Goal: Check status: Check status

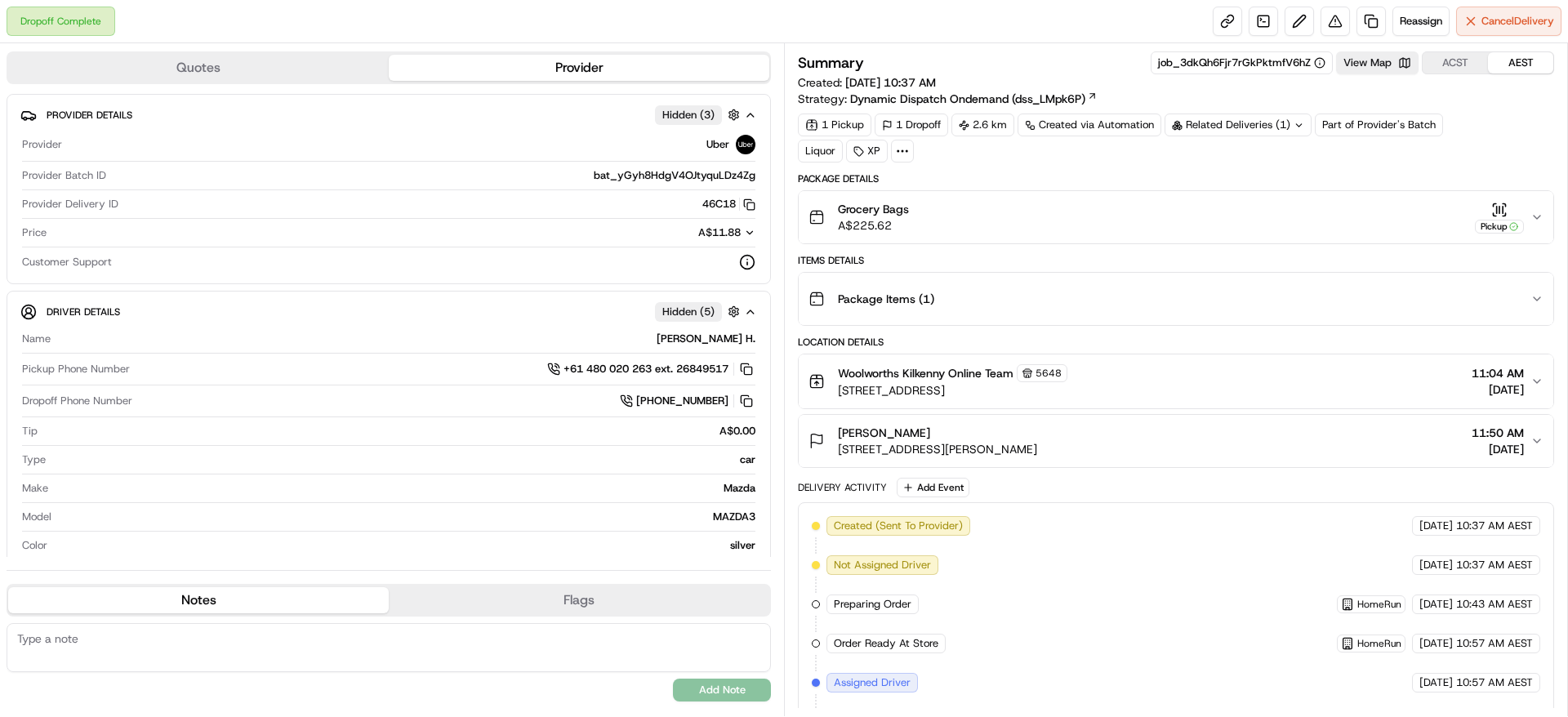
drag, startPoint x: 1198, startPoint y: 174, endPoint x: 1356, endPoint y: 190, distance: 158.8
drag, startPoint x: 1356, startPoint y: 190, endPoint x: 931, endPoint y: 215, distance: 425.7
click at [931, 215] on div "Grocery Bags A$225.62 Pickup" at bounding box center [1169, 217] width 722 height 33
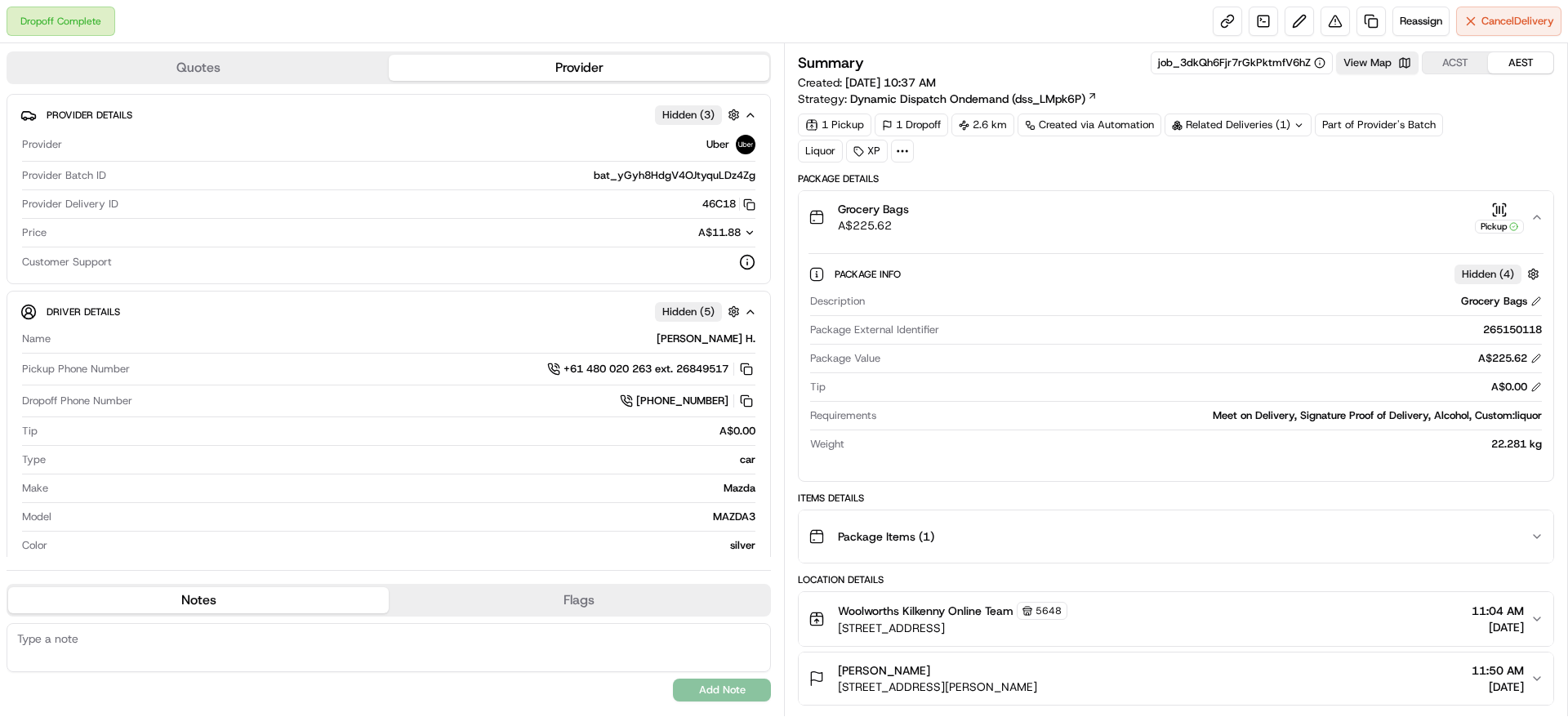
click at [1099, 245] on div "Package Info Hidden ( 4 ) Description Grocery Bags Package External Identifier …" at bounding box center [1176, 355] width 754 height 224
click at [1118, 218] on div "Grocery Bags A$225.62 Pickup" at bounding box center [1169, 217] width 722 height 33
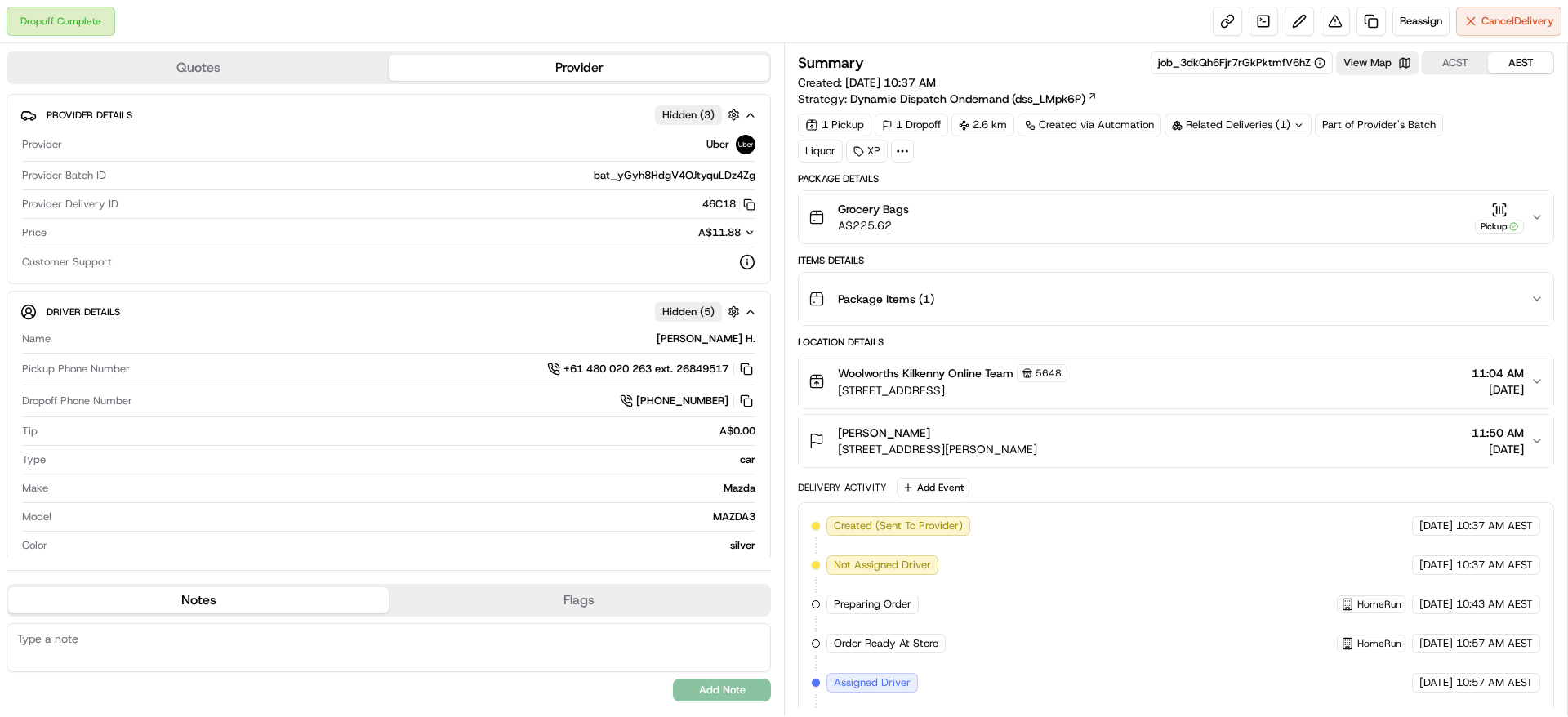
drag, startPoint x: 1117, startPoint y: 218, endPoint x: 984, endPoint y: 213, distance: 133.1
click at [984, 213] on div "Grocery Bags A$225.62 Pickup" at bounding box center [1169, 217] width 722 height 33
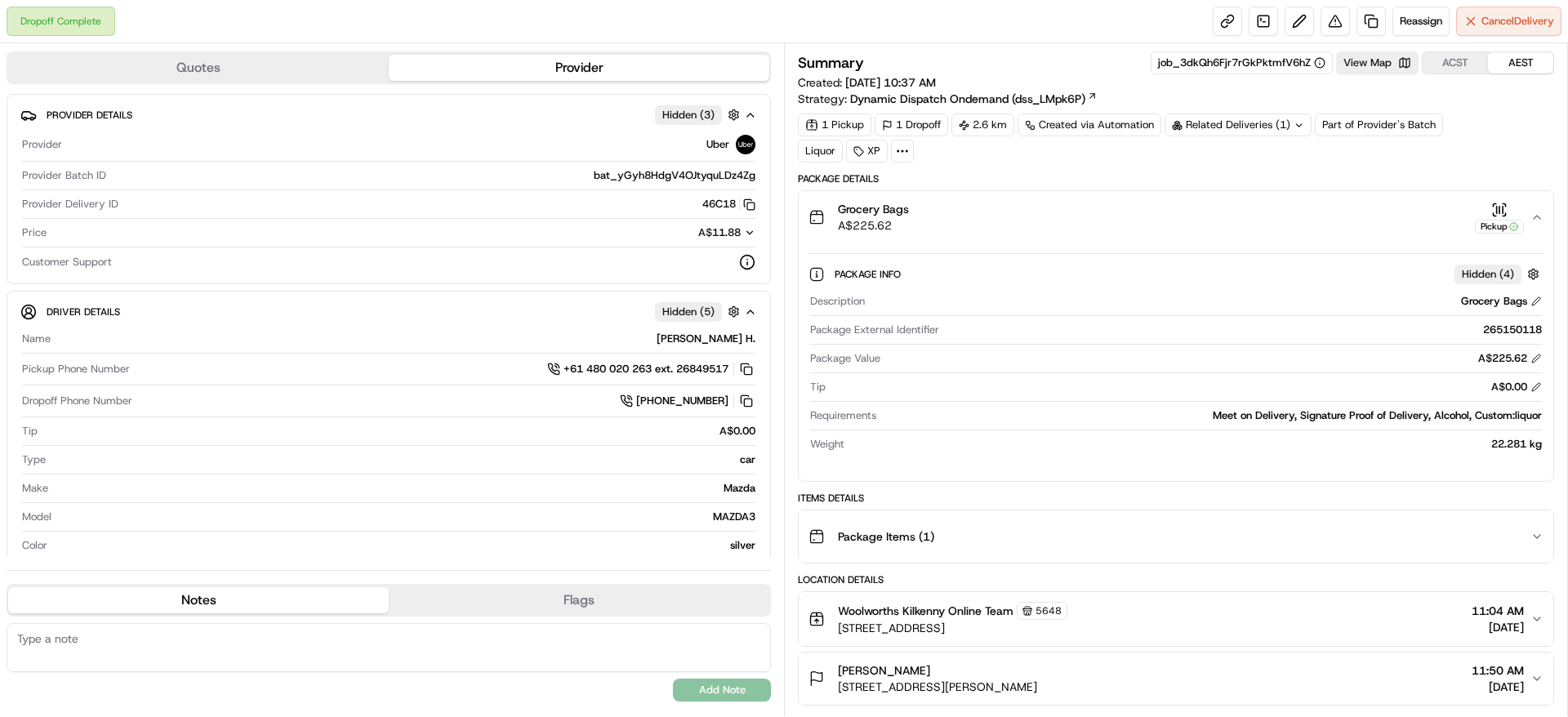
click at [1112, 218] on div "Grocery Bags A$225.62 Pickup" at bounding box center [1169, 217] width 722 height 33
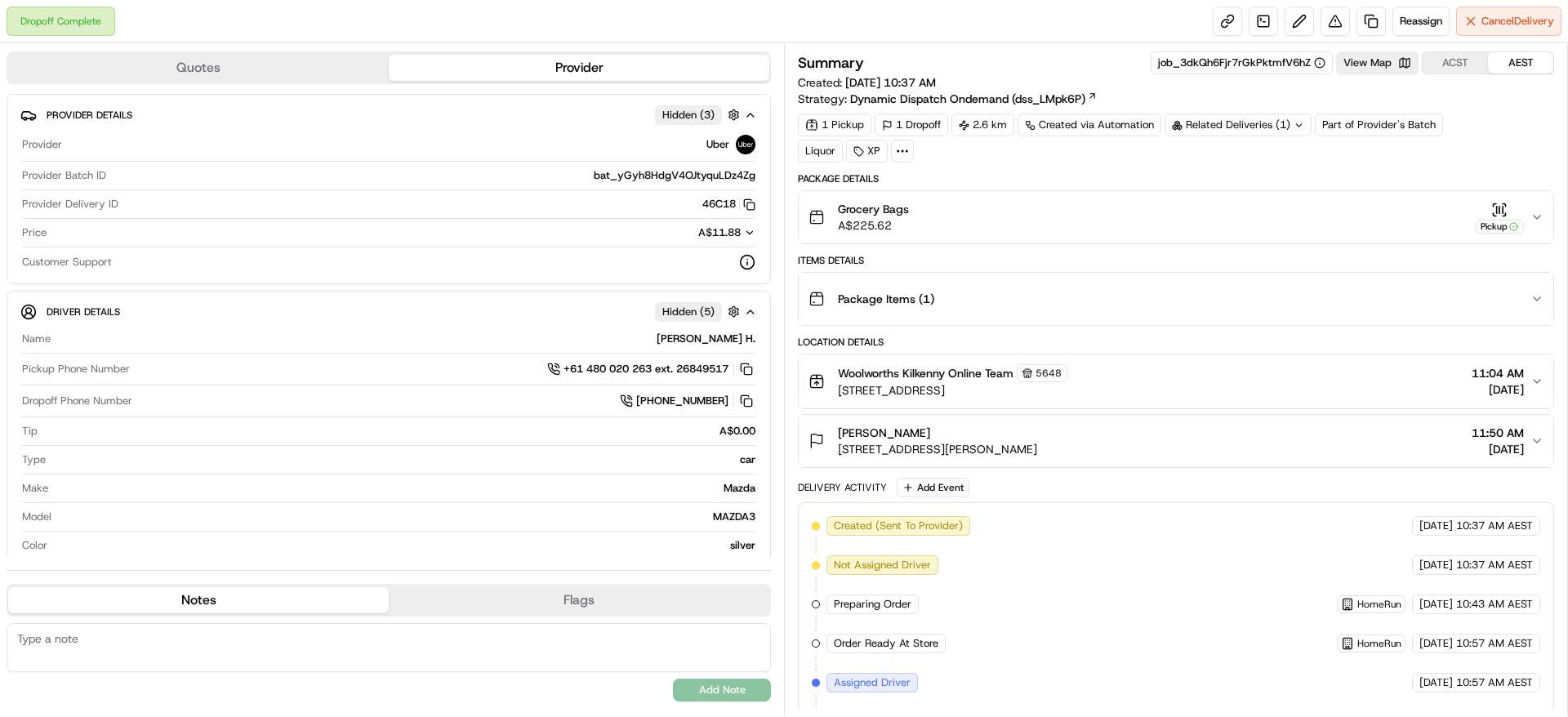
click at [1112, 218] on div "Grocery Bags A$225.62 Pickup" at bounding box center [1169, 217] width 722 height 33
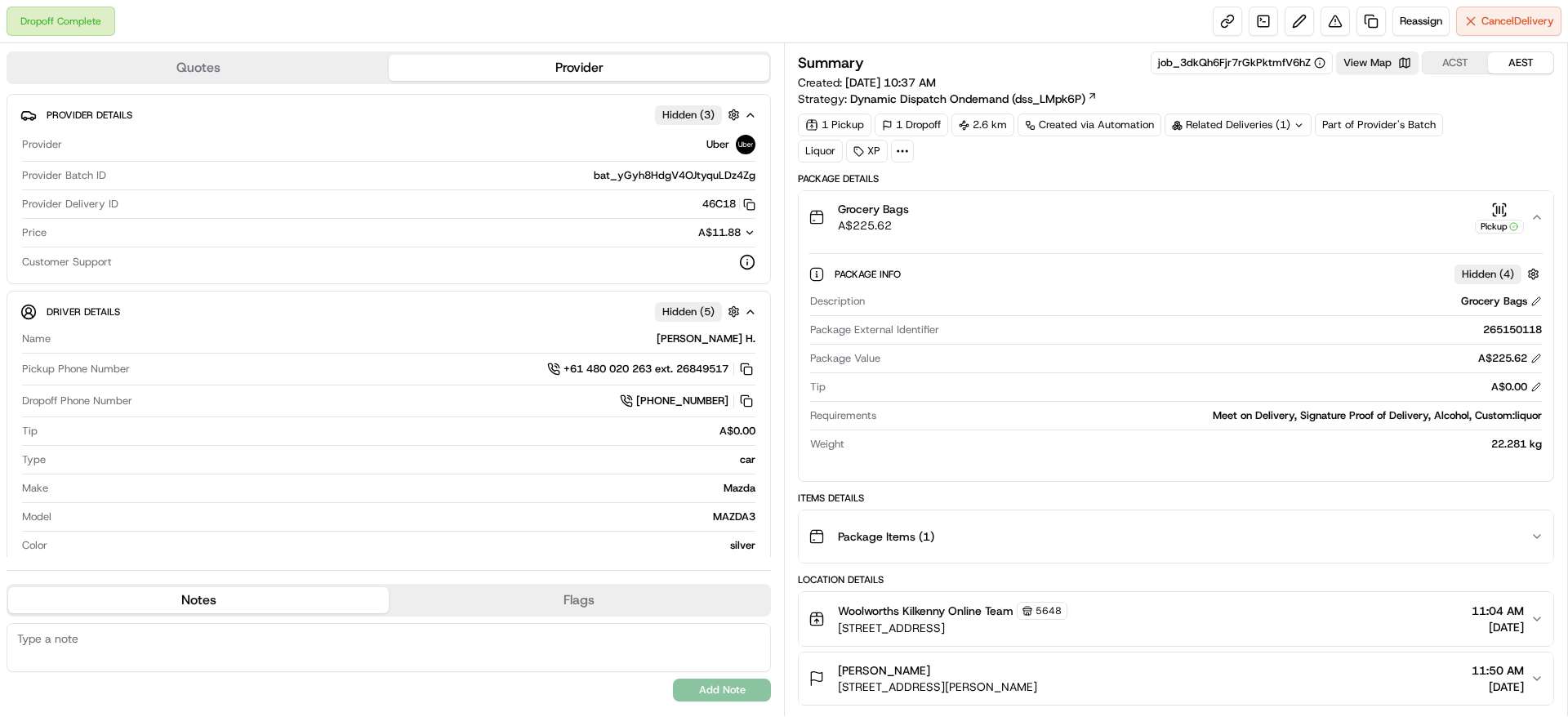
click at [1102, 221] on div "Grocery Bags A$225.62 Pickup" at bounding box center [1169, 217] width 722 height 33
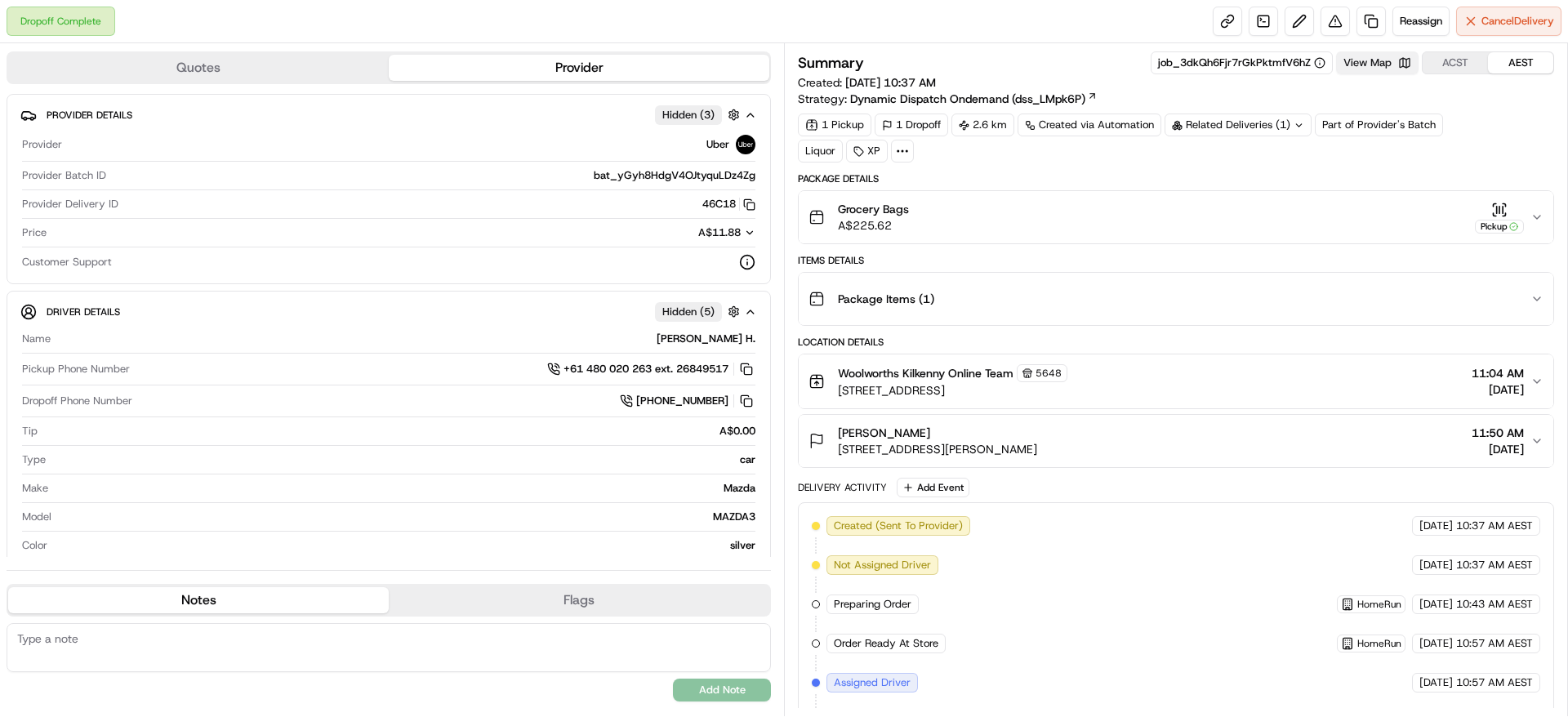
click at [1402, 71] on button "View Map" at bounding box center [1377, 63] width 83 height 23
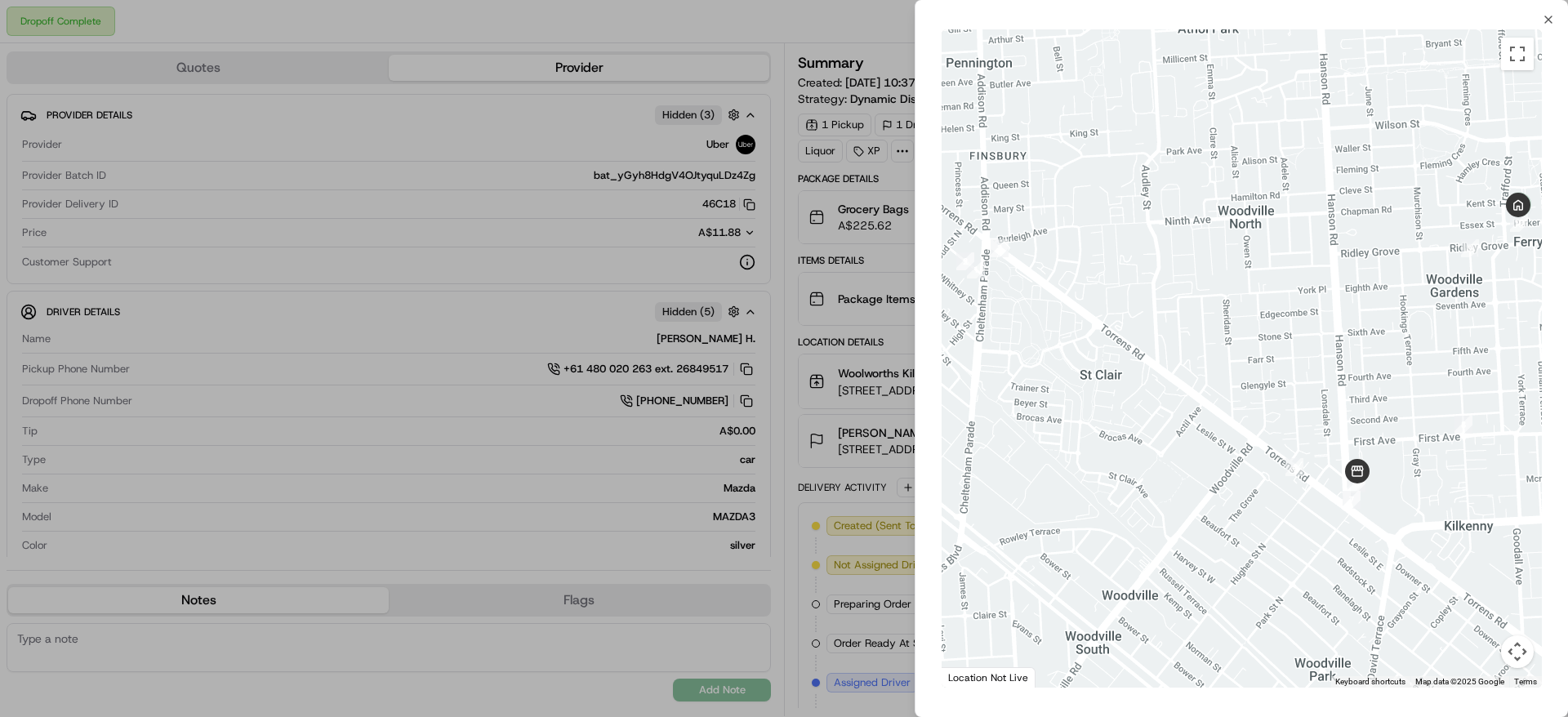
drag, startPoint x: 1509, startPoint y: 446, endPoint x: 1283, endPoint y: 521, distance: 238.1
click at [1283, 521] on div at bounding box center [1242, 358] width 600 height 658
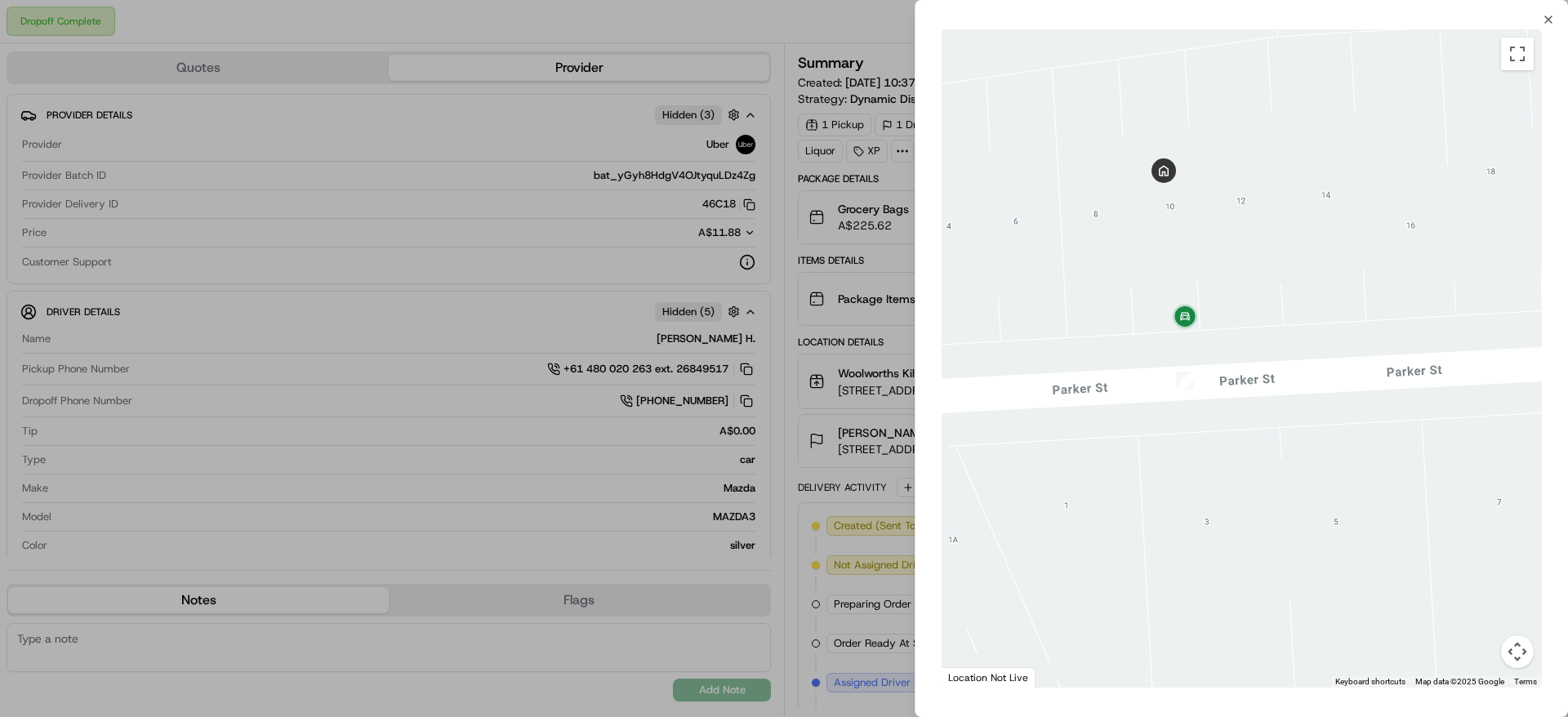
click at [1555, 19] on div "Close To navigate the map with touch gestures double-tap and hold your finger o…" at bounding box center [1241, 358] width 654 height 717
click at [1553, 18] on icon "button" at bounding box center [1548, 19] width 13 height 13
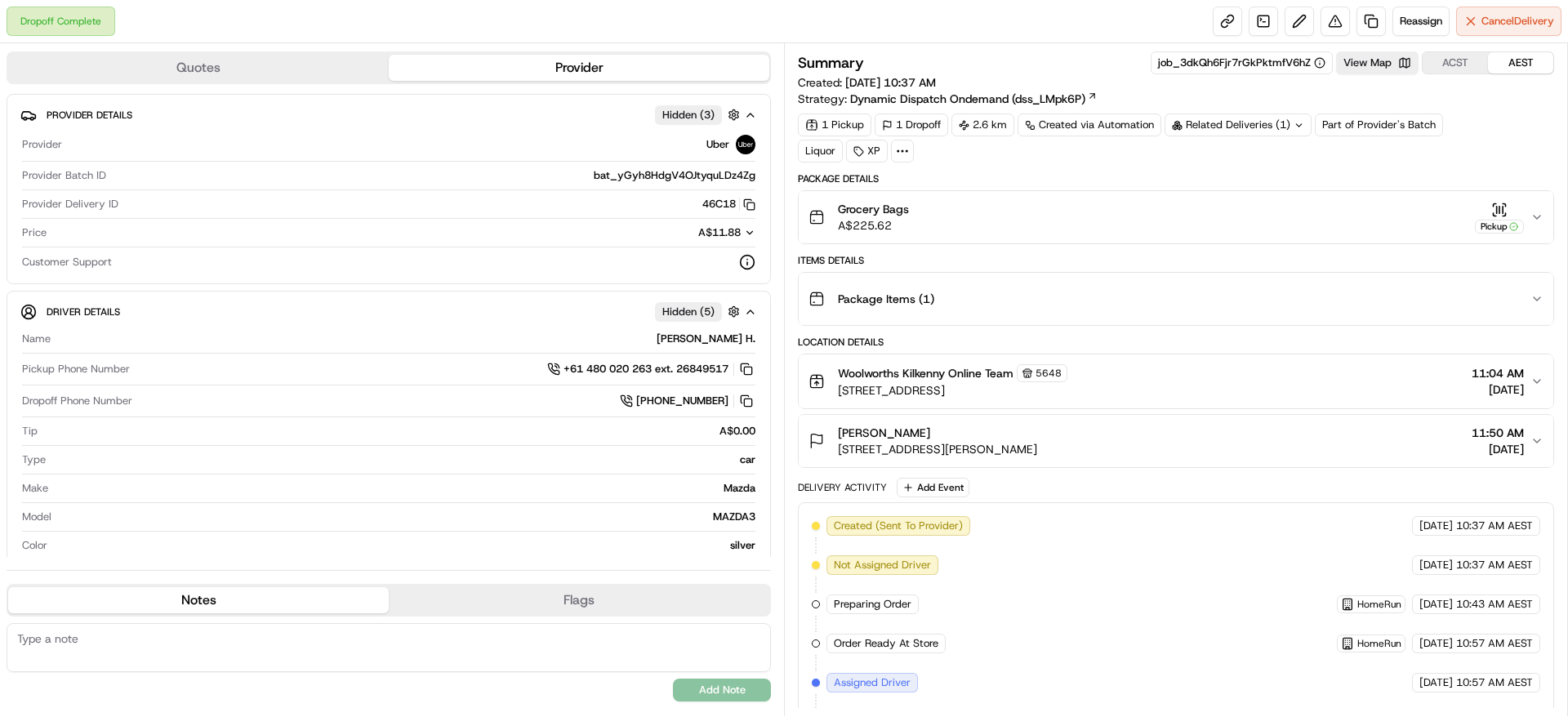
click at [1441, 202] on div "Grocery Bags A$225.62 Pickup" at bounding box center [1169, 217] width 722 height 33
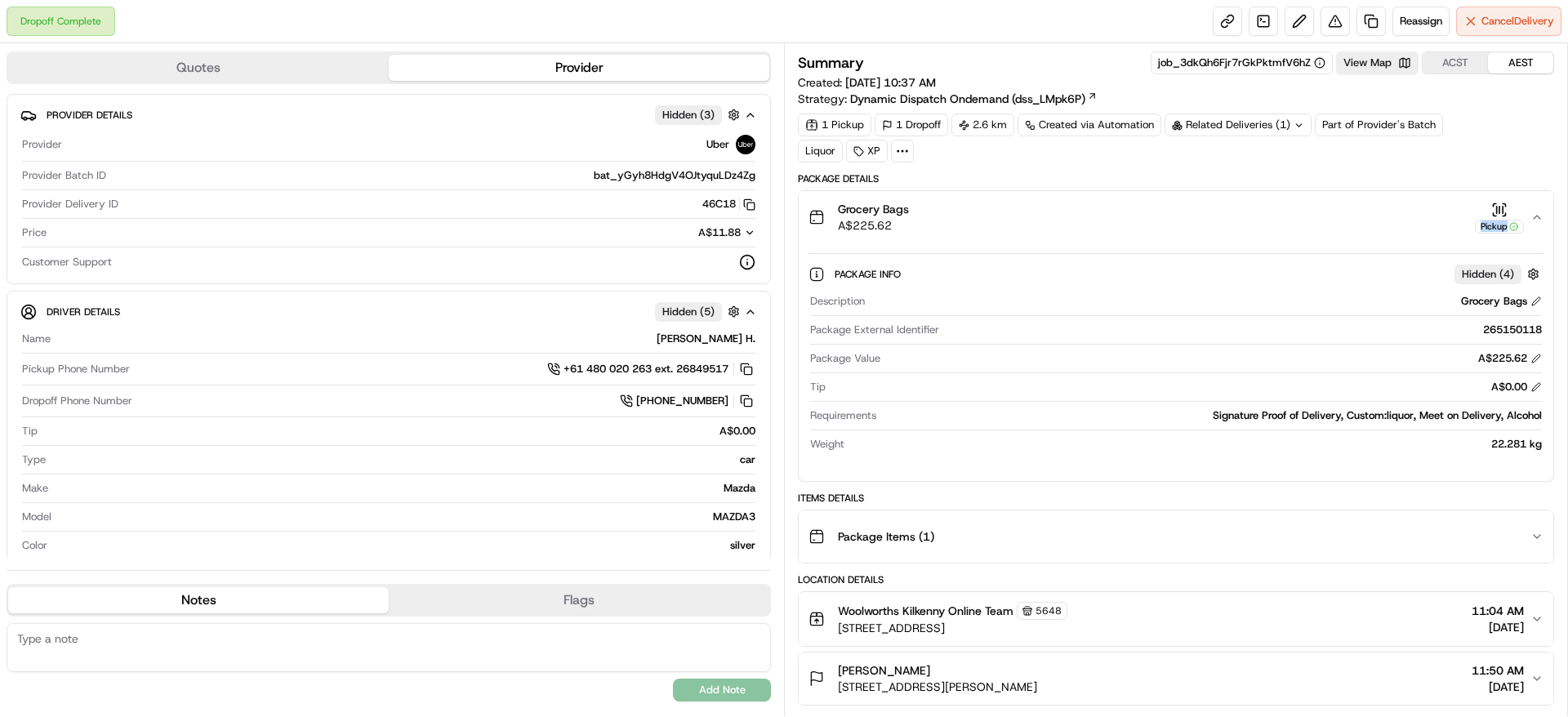
click at [1441, 202] on div "Grocery Bags A$225.62 Pickup" at bounding box center [1169, 217] width 722 height 33
click at [1385, 68] on button "View Map" at bounding box center [1377, 63] width 83 height 23
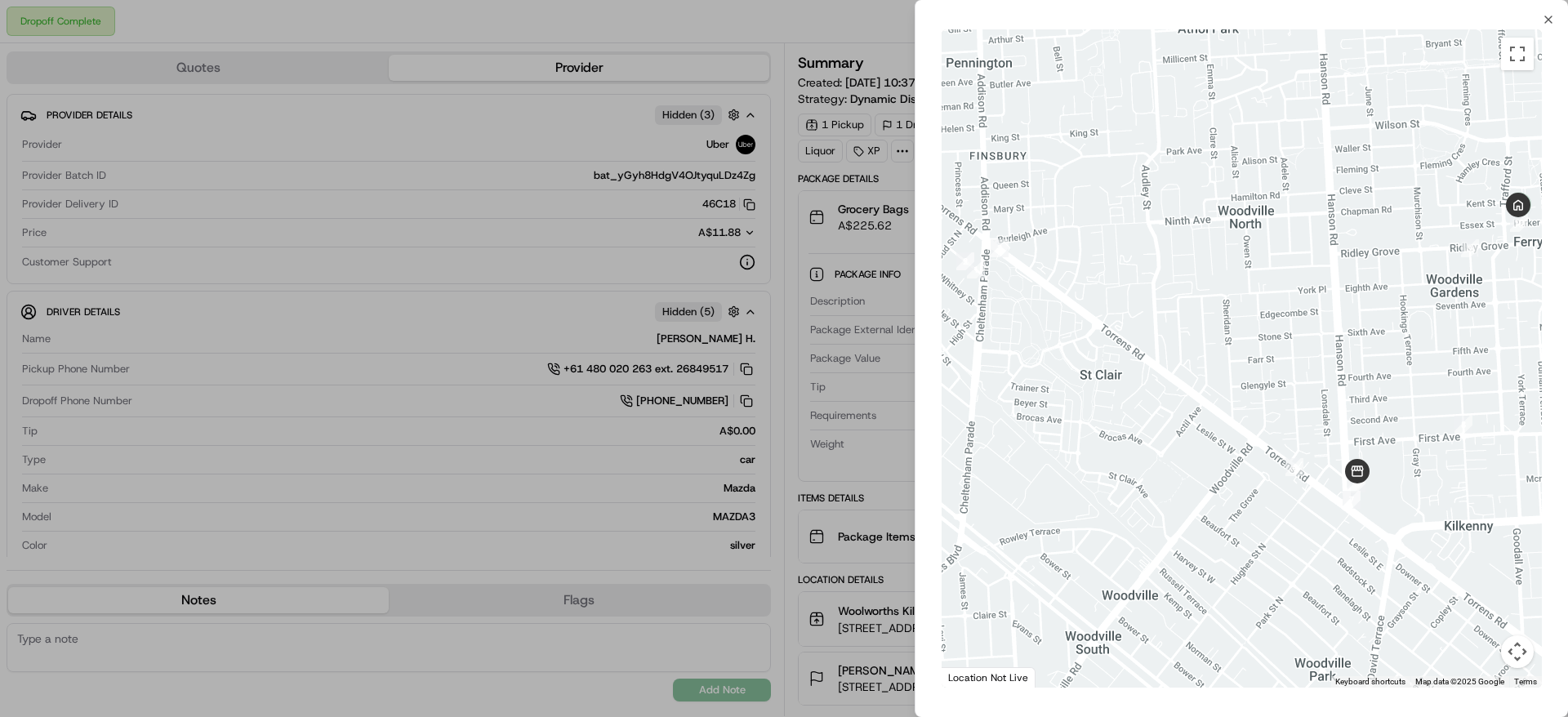
drag, startPoint x: 1512, startPoint y: 403, endPoint x: 1286, endPoint y: 468, distance: 235.2
click at [1286, 468] on div at bounding box center [1242, 358] width 600 height 658
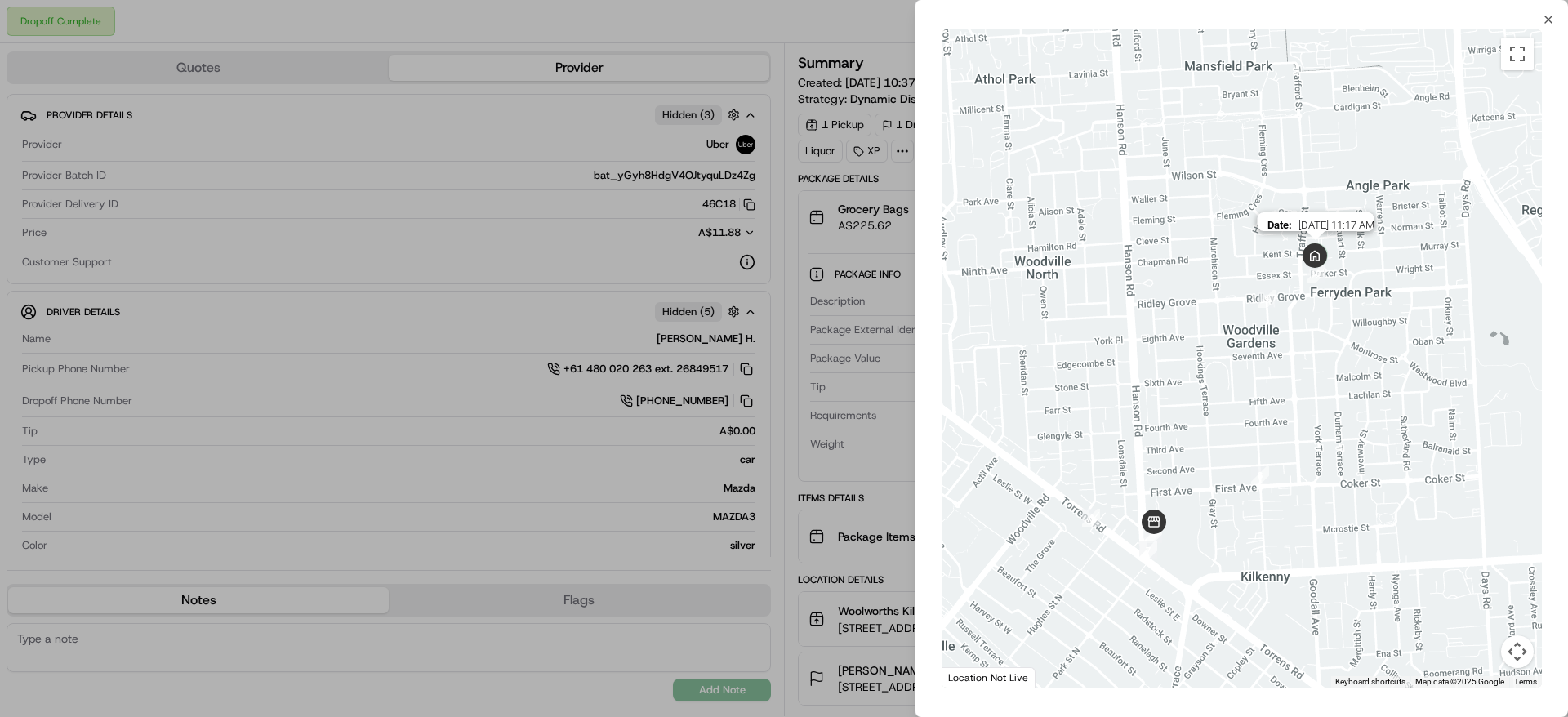
drag, startPoint x: 1311, startPoint y: 284, endPoint x: 1315, endPoint y: 273, distance: 11.7
click at [1315, 273] on img at bounding box center [1315, 256] width 45 height 45
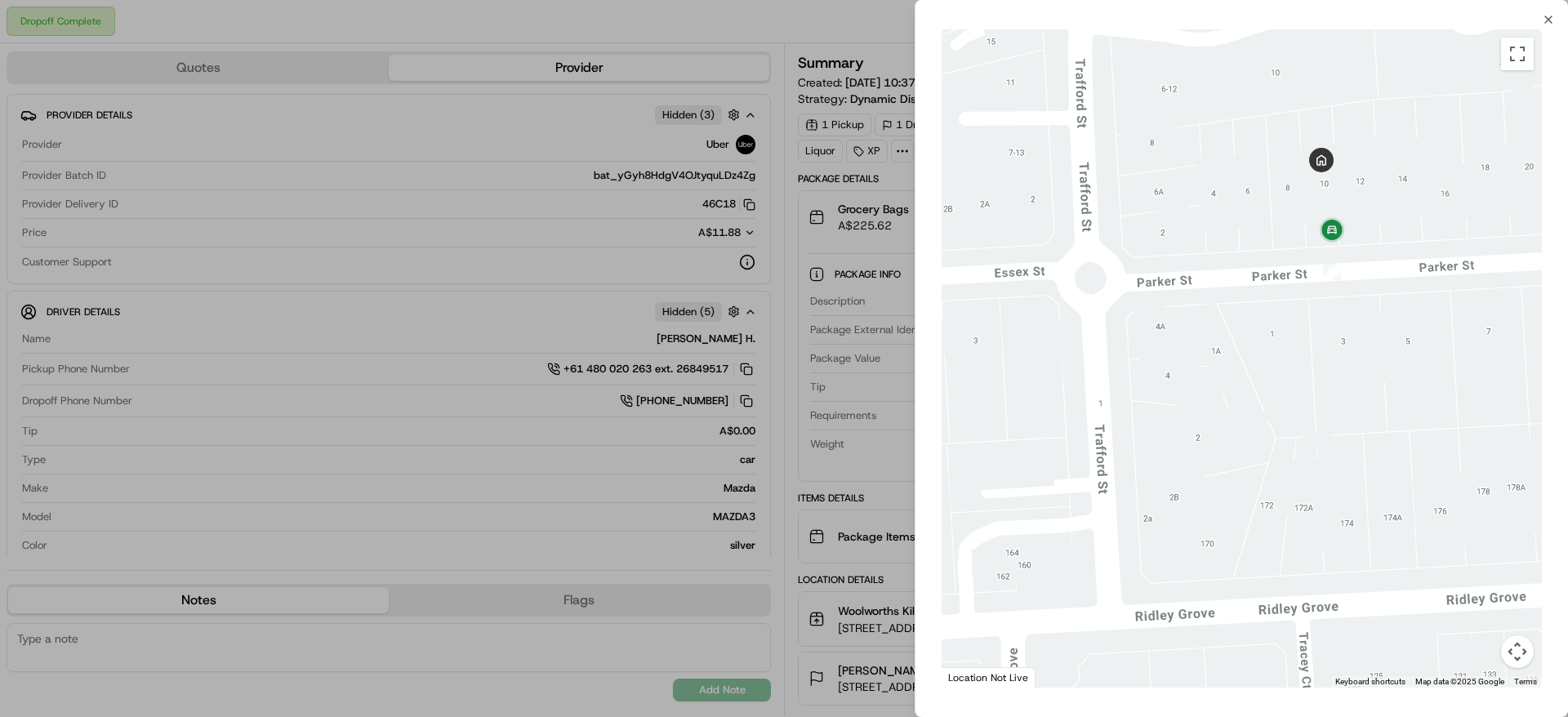
drag, startPoint x: 1325, startPoint y: 203, endPoint x: 1328, endPoint y: 269, distance: 66.1
click at [1328, 269] on div at bounding box center [1242, 358] width 600 height 658
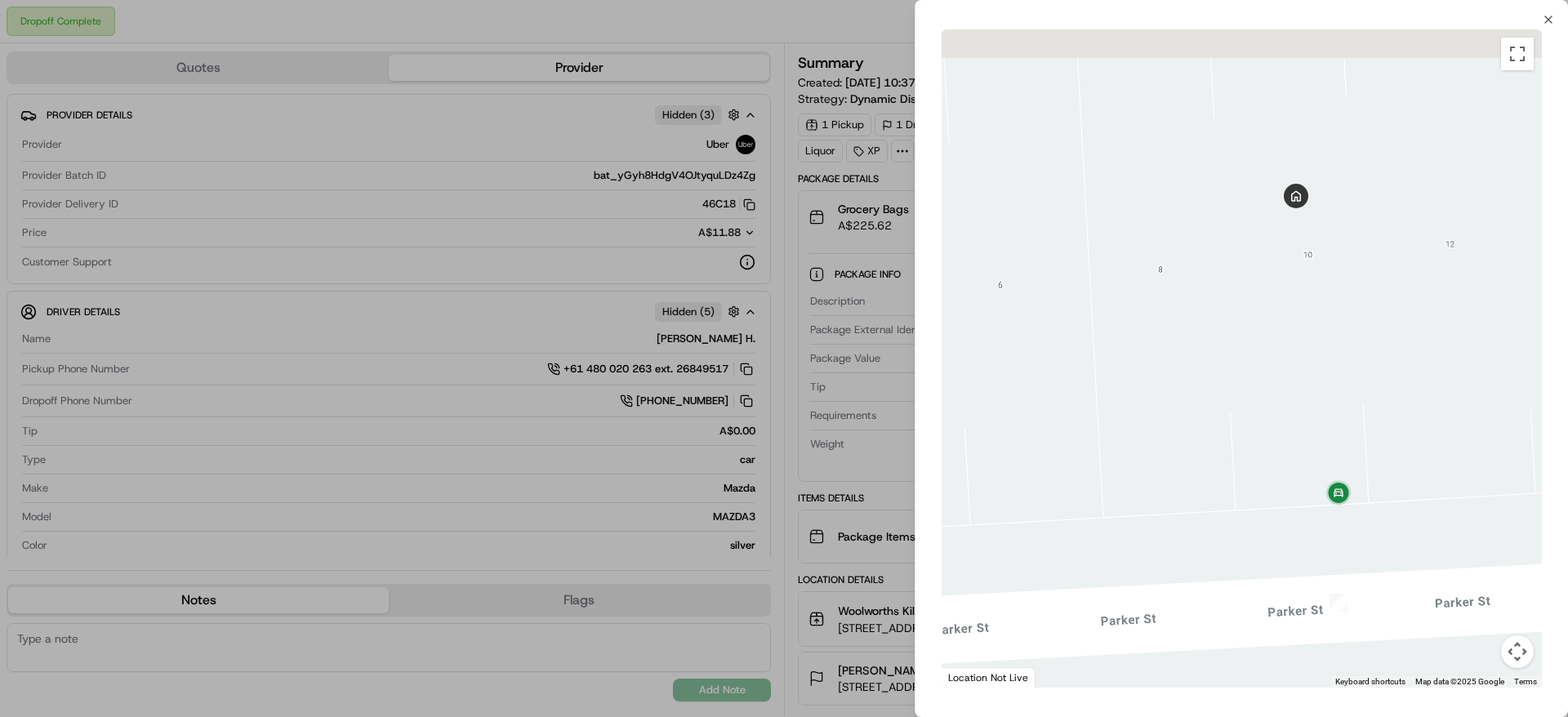
drag, startPoint x: 1293, startPoint y: 194, endPoint x: 1293, endPoint y: 331, distance: 137.0
click at [1293, 331] on div at bounding box center [1242, 358] width 600 height 658
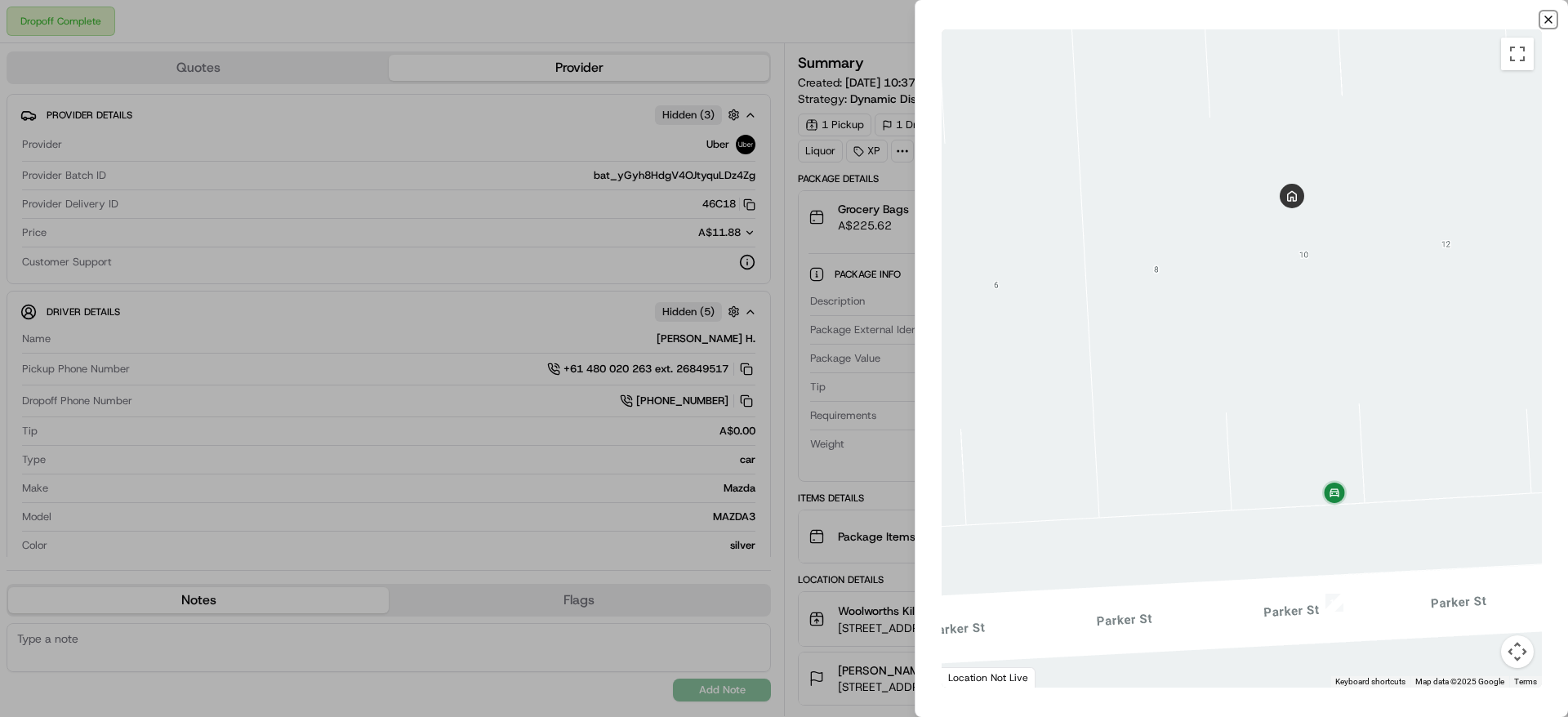
click at [1546, 25] on icon "button" at bounding box center [1548, 19] width 13 height 13
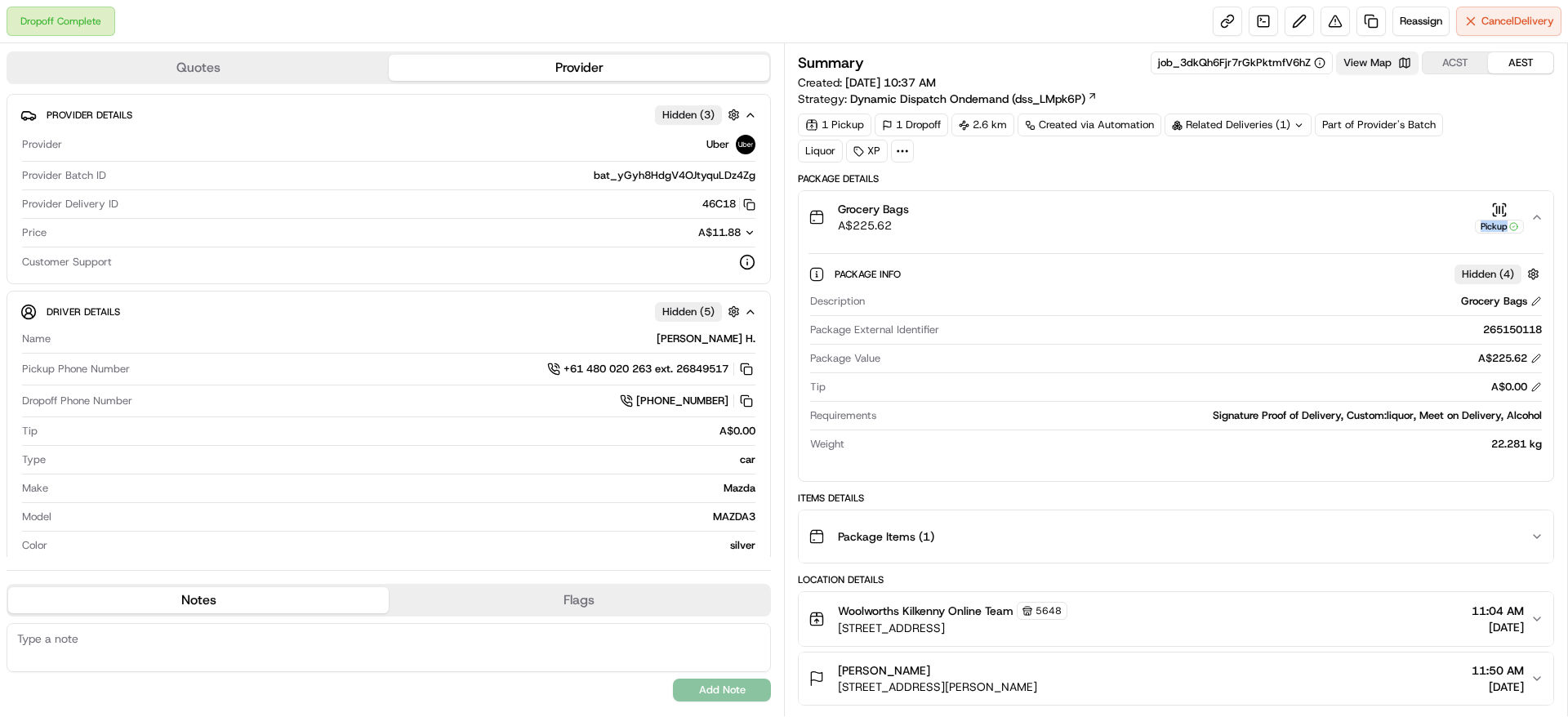
click at [1353, 68] on button "View Map" at bounding box center [1377, 63] width 83 height 23
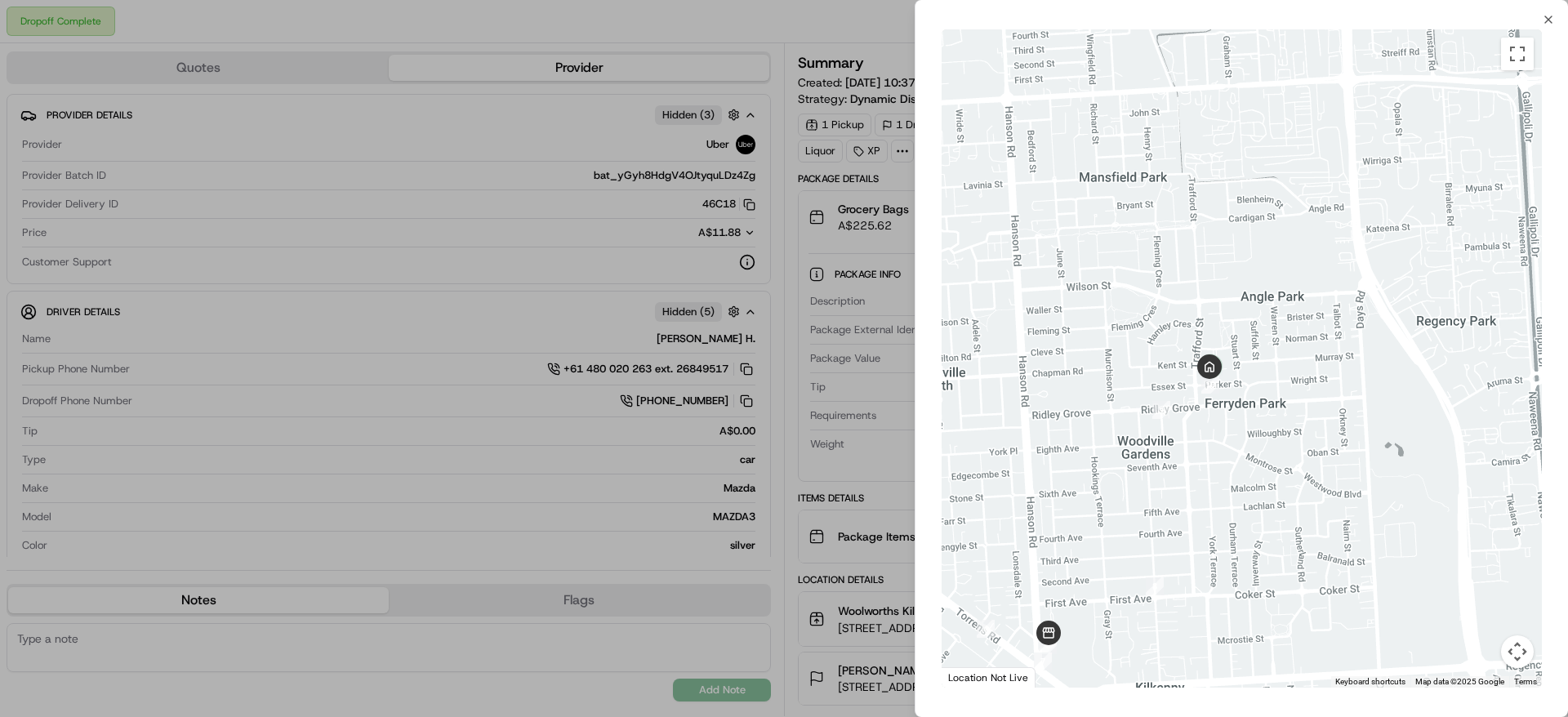
drag, startPoint x: 1485, startPoint y: 281, endPoint x: 1121, endPoint y: 466, distance: 408.3
click at [1121, 466] on div at bounding box center [1242, 358] width 600 height 658
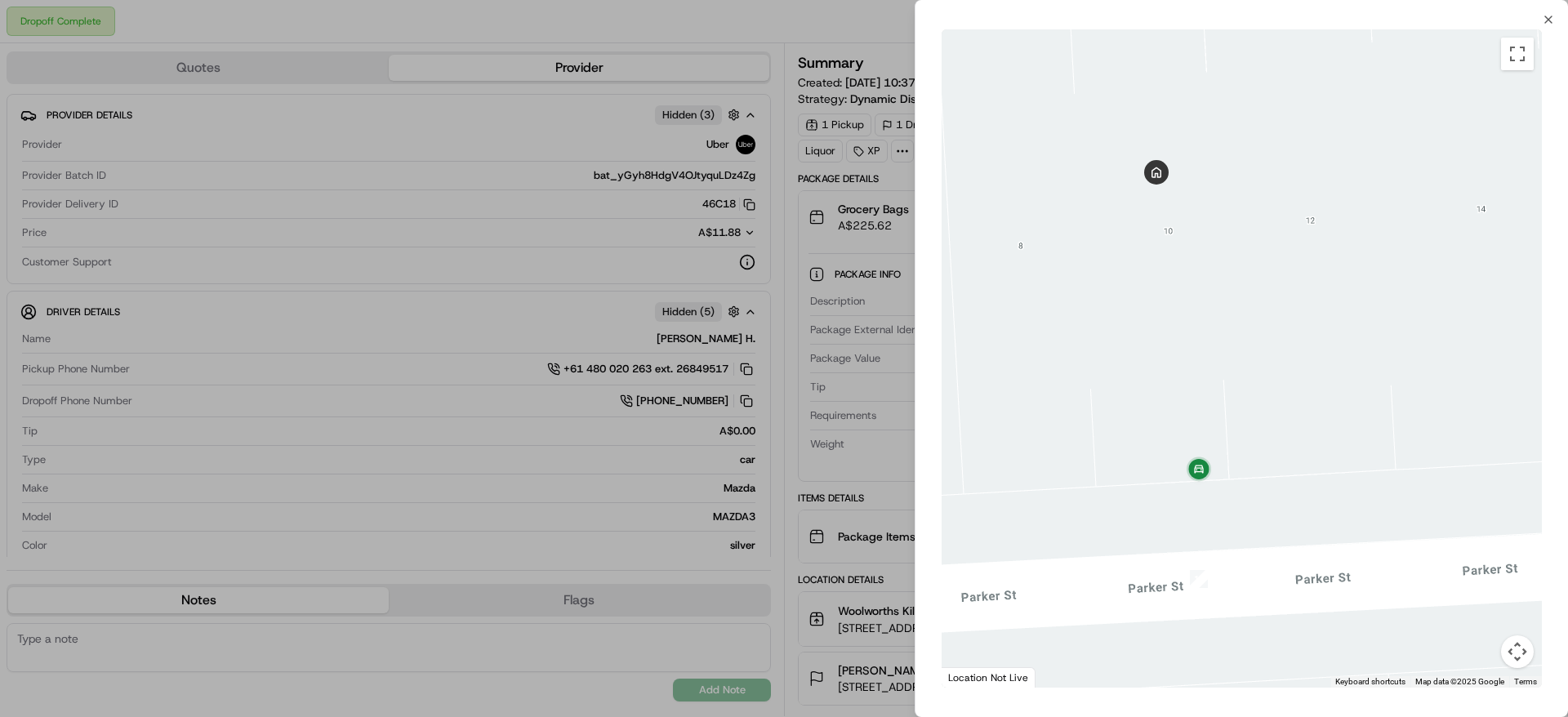
drag, startPoint x: 1117, startPoint y: 375, endPoint x: 1211, endPoint y: 383, distance: 94.3
click at [1211, 383] on div at bounding box center [1242, 358] width 600 height 658
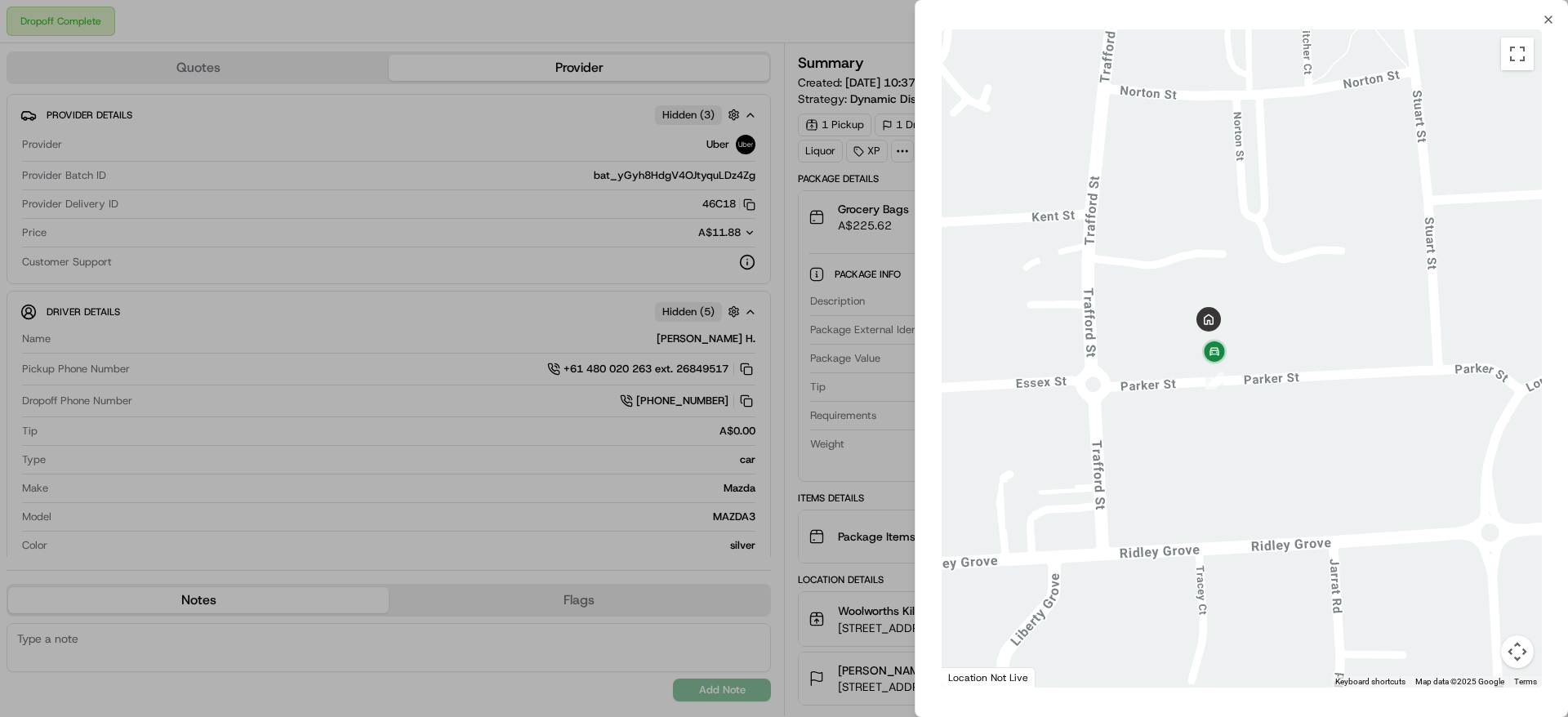
drag, startPoint x: 1259, startPoint y: 350, endPoint x: 1258, endPoint y: 335, distance: 15.0
click at [1258, 335] on div at bounding box center [1242, 358] width 600 height 658
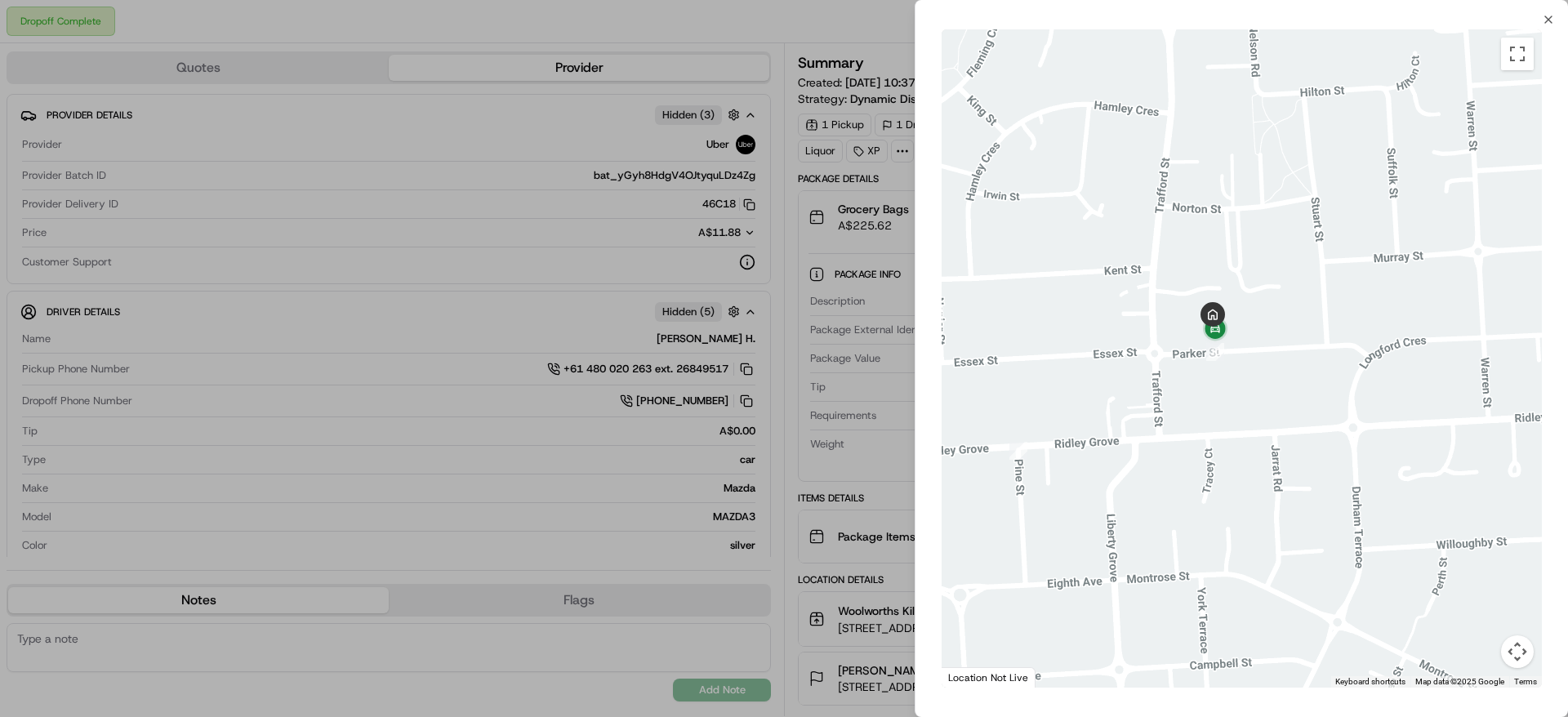
click at [1547, 12] on div "Close To navigate the map with touch gestures double-tap and hold your finger o…" at bounding box center [1241, 358] width 654 height 717
click at [1547, 18] on icon "button" at bounding box center [1548, 19] width 6 height 6
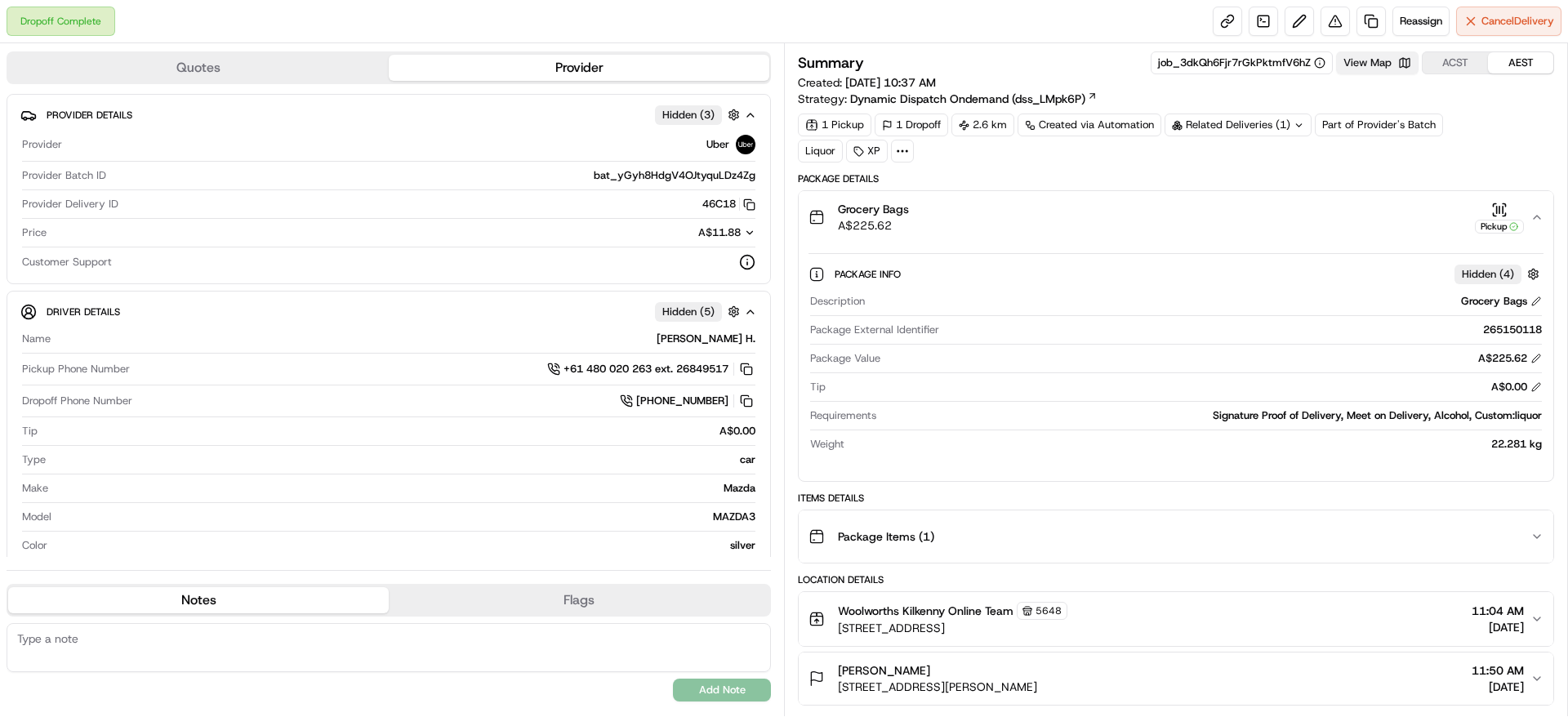
click at [1388, 69] on button "View Map" at bounding box center [1377, 63] width 83 height 23
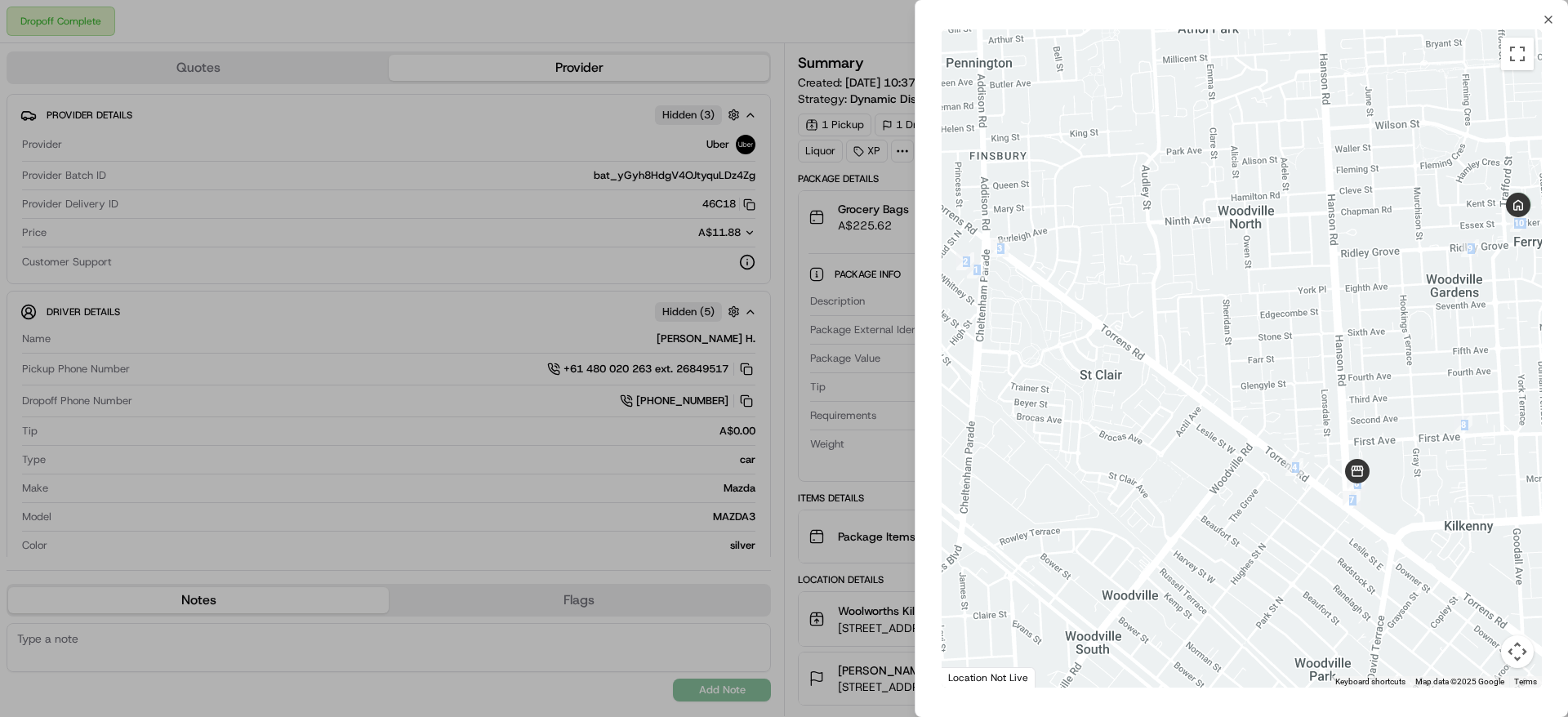
drag, startPoint x: 1544, startPoint y: 361, endPoint x: 1276, endPoint y: 502, distance: 302.8
click at [1276, 502] on div "To navigate the map with touch gestures double-tap and hold your finger on the …" at bounding box center [1242, 358] width 653 height 664
drag, startPoint x: 1543, startPoint y: 242, endPoint x: 1355, endPoint y: 304, distance: 198.0
click at [1355, 304] on div "To navigate the map with touch gestures double-tap and hold your finger on the …" at bounding box center [1242, 358] width 653 height 664
drag, startPoint x: 1484, startPoint y: 317, endPoint x: 1143, endPoint y: 429, distance: 358.9
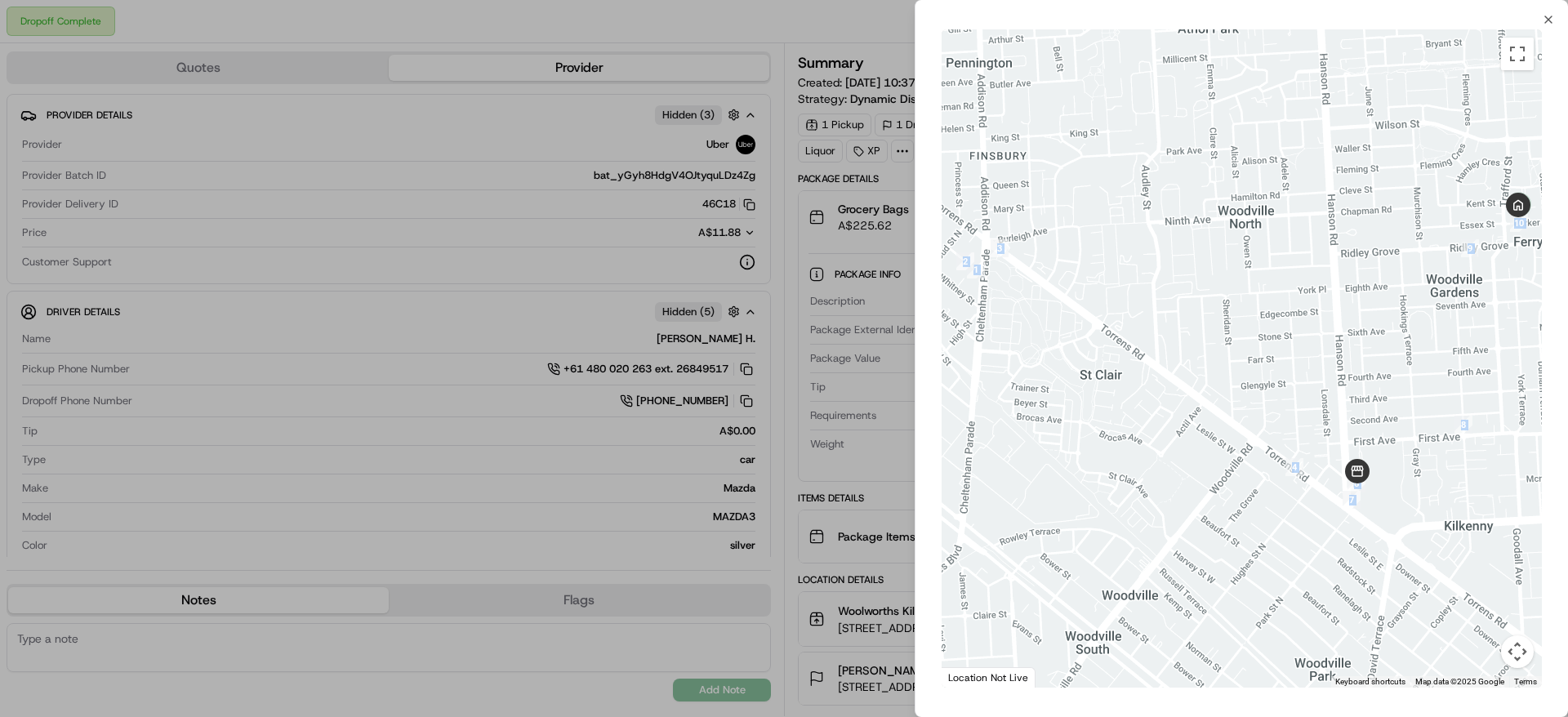
click at [1143, 429] on div at bounding box center [1242, 358] width 600 height 658
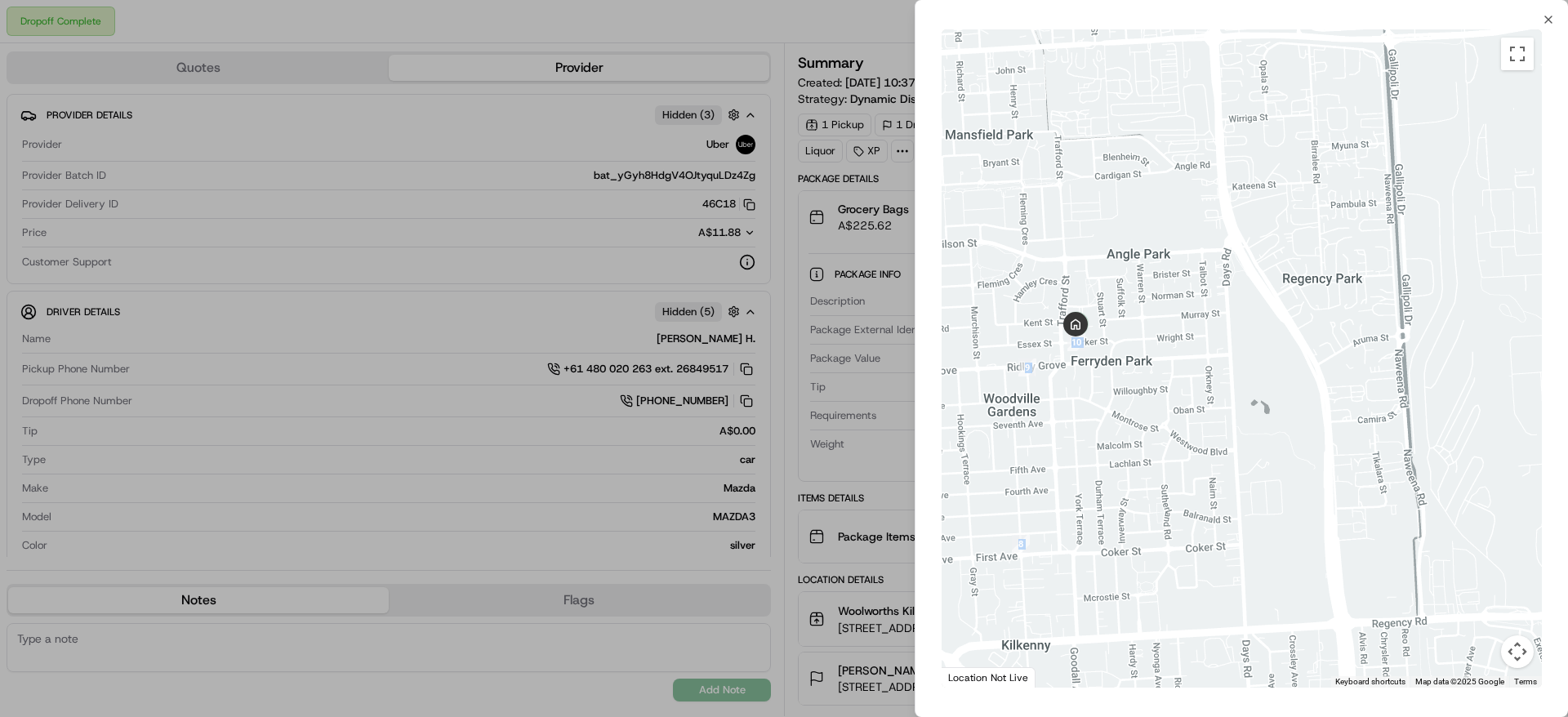
click at [1211, 391] on div at bounding box center [1242, 358] width 600 height 658
drag, startPoint x: 1144, startPoint y: 394, endPoint x: 1291, endPoint y: 398, distance: 147.1
click at [1291, 398] on div at bounding box center [1242, 358] width 600 height 658
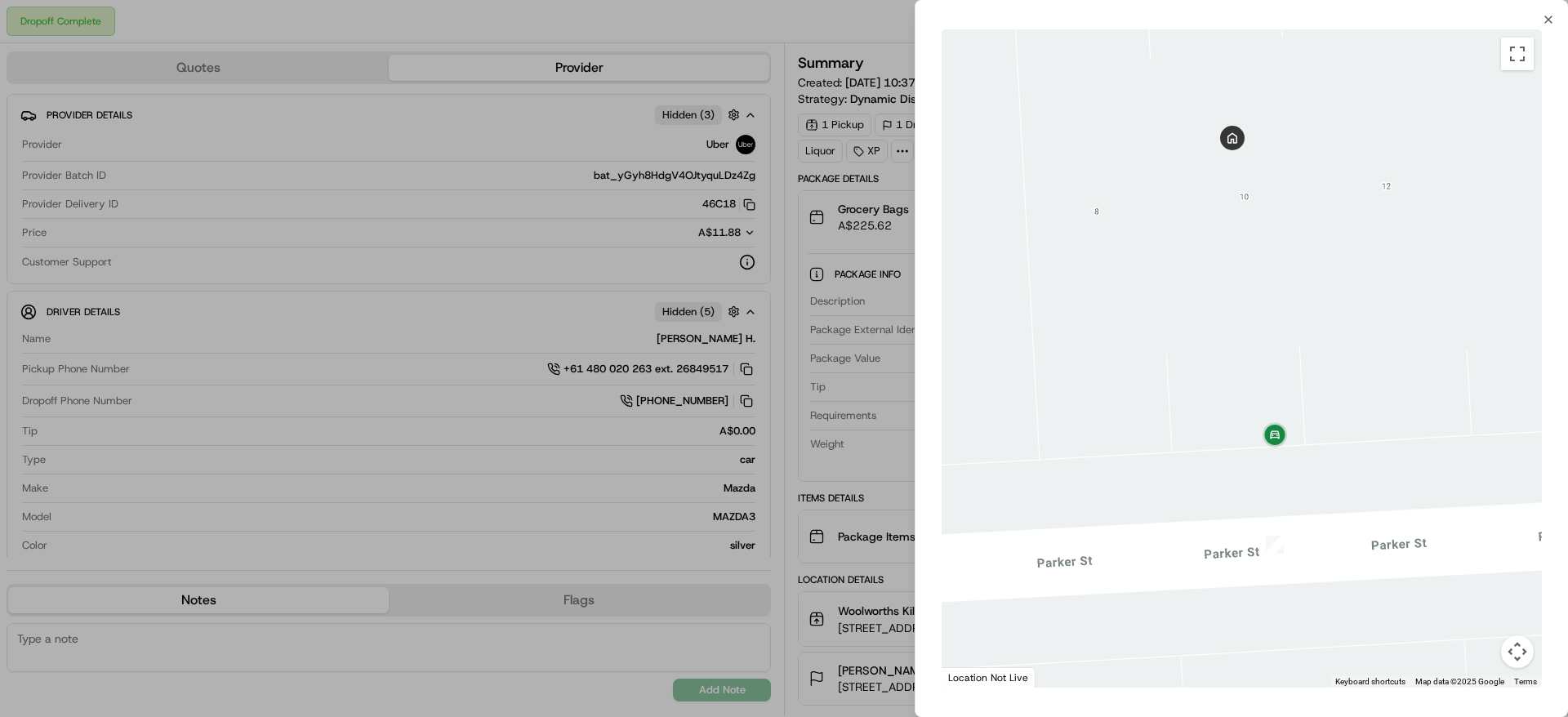
click at [1248, 413] on div at bounding box center [1242, 358] width 600 height 658
